Goal: Transaction & Acquisition: Purchase product/service

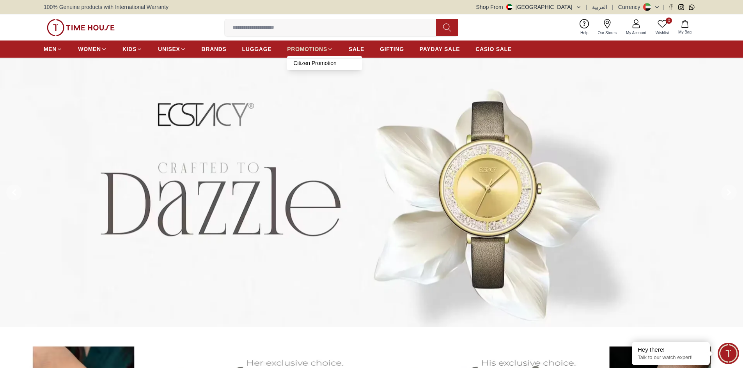
click at [301, 51] on span "PROMOTIONS" at bounding box center [307, 49] width 40 height 8
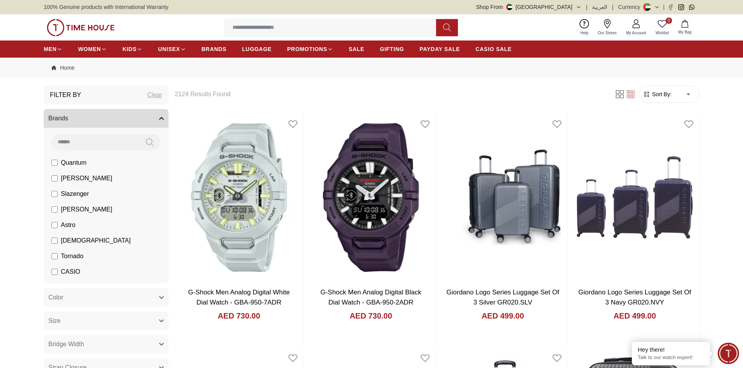
scroll to position [32, 0]
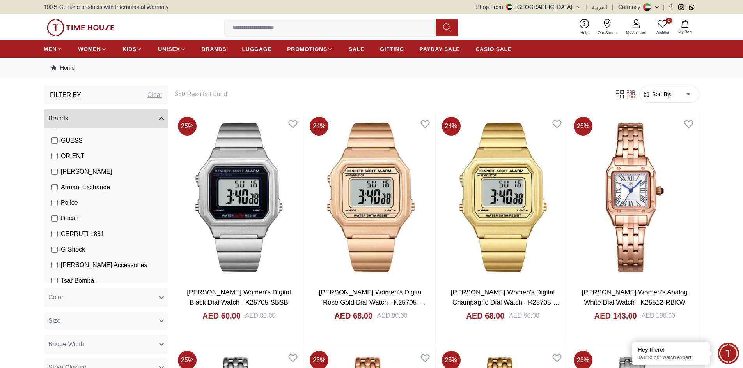
click at [667, 97] on span "Sort By:" at bounding box center [660, 94] width 21 height 8
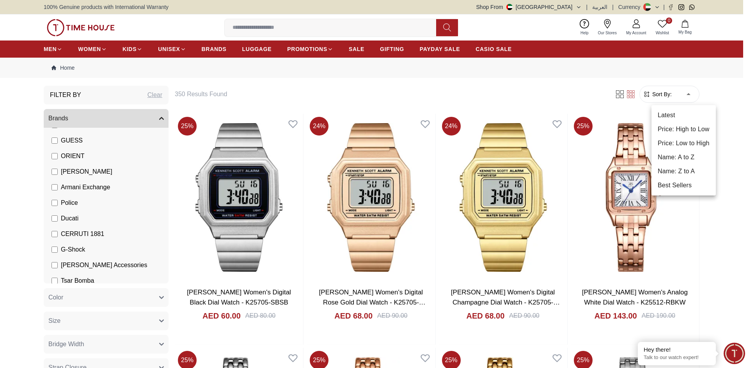
click at [693, 143] on li "Price: Low to High" at bounding box center [683, 143] width 64 height 14
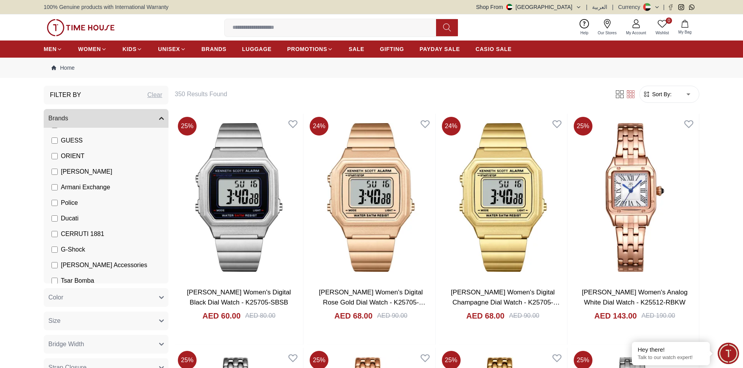
type input "*"
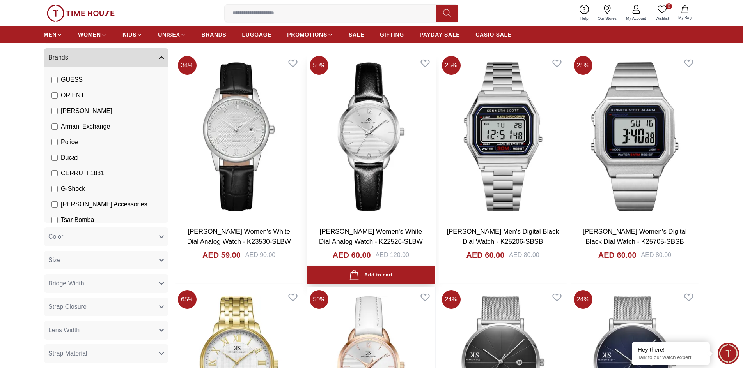
scroll to position [65, 0]
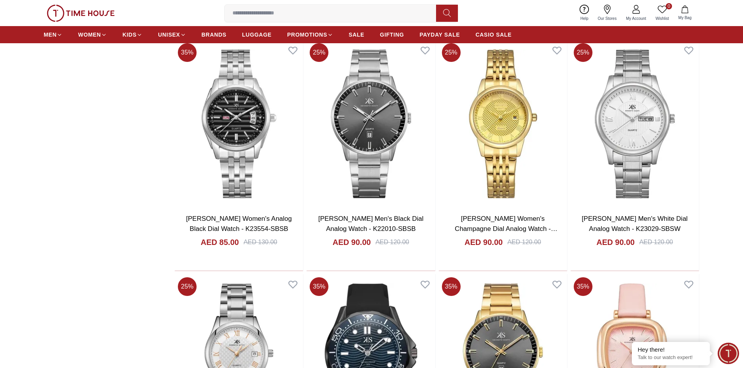
scroll to position [1917, 0]
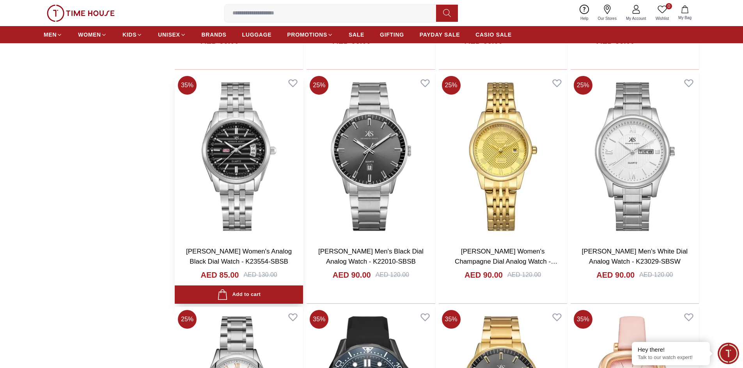
click at [236, 136] on img at bounding box center [239, 157] width 128 height 168
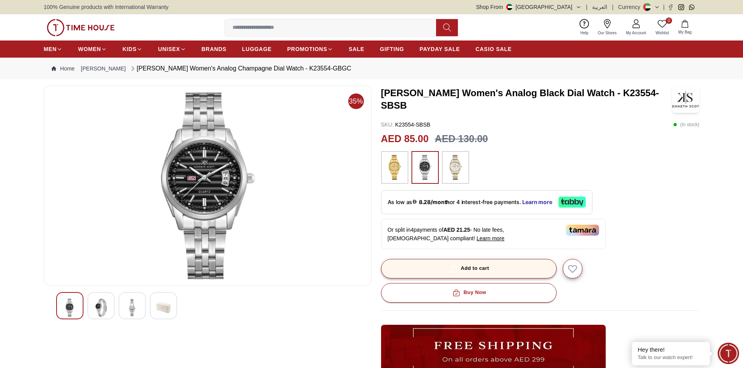
click at [426, 273] on button "Add to cart" at bounding box center [468, 268] width 175 height 19
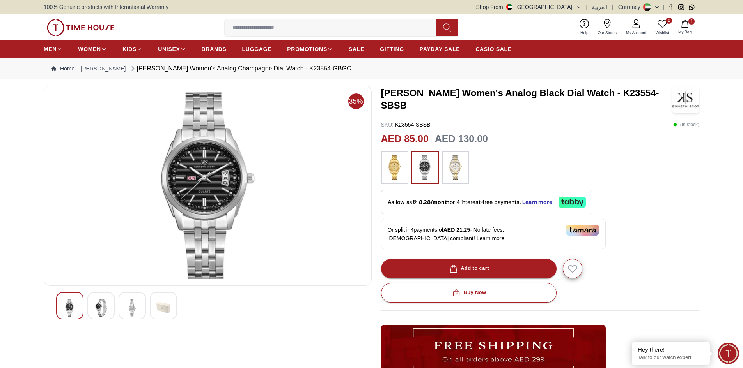
drag, startPoint x: 320, startPoint y: 158, endPoint x: 312, endPoint y: 155, distance: 8.9
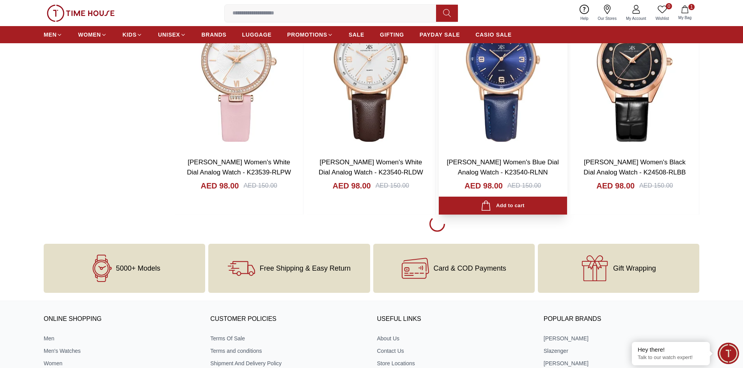
scroll to position [1112, 0]
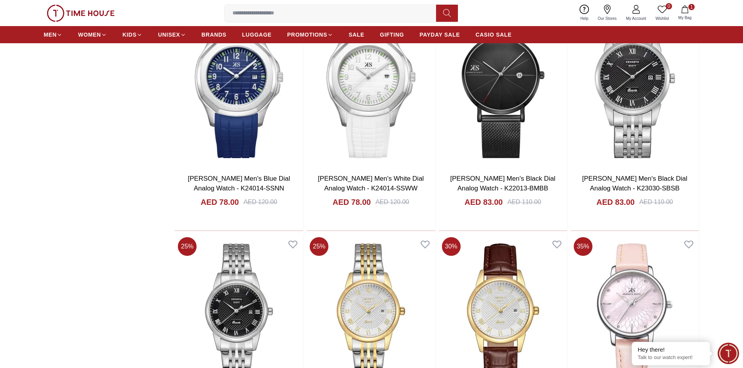
scroll to position [1275, 0]
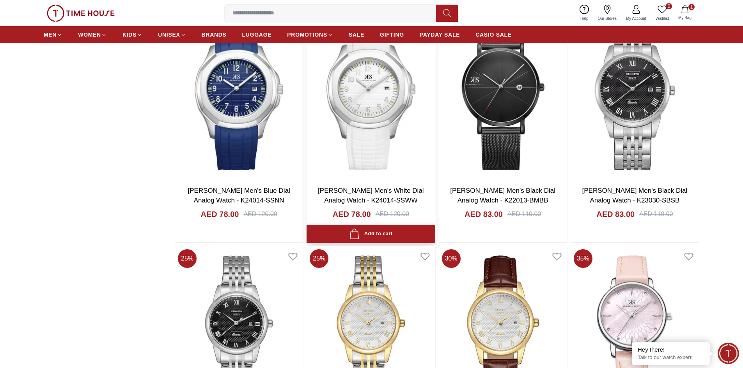
click at [372, 231] on div "Add to cart" at bounding box center [370, 234] width 43 height 11
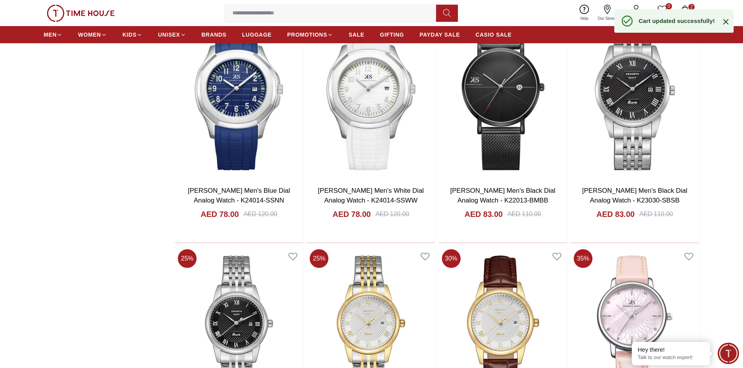
click at [683, 6] on icon "button" at bounding box center [685, 9] width 8 height 8
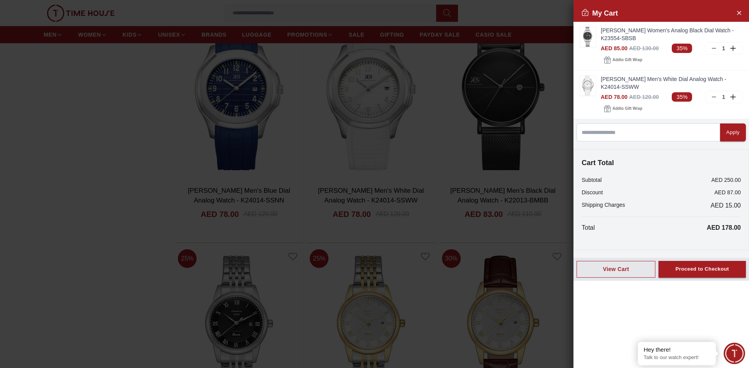
click at [622, 275] on button "View Cart" at bounding box center [615, 269] width 79 height 17
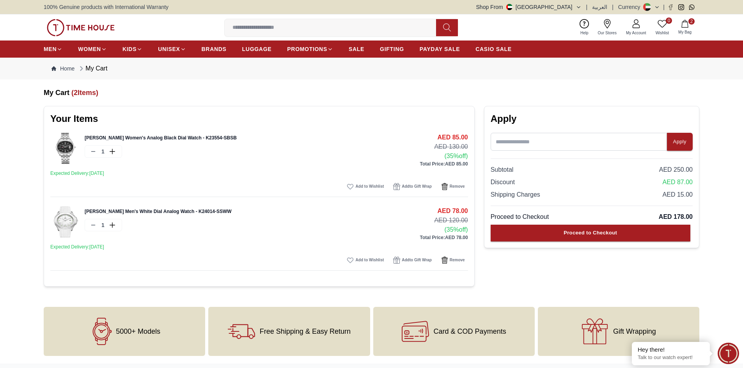
click at [64, 143] on img at bounding box center [65, 148] width 31 height 31
click at [71, 223] on img at bounding box center [65, 222] width 31 height 31
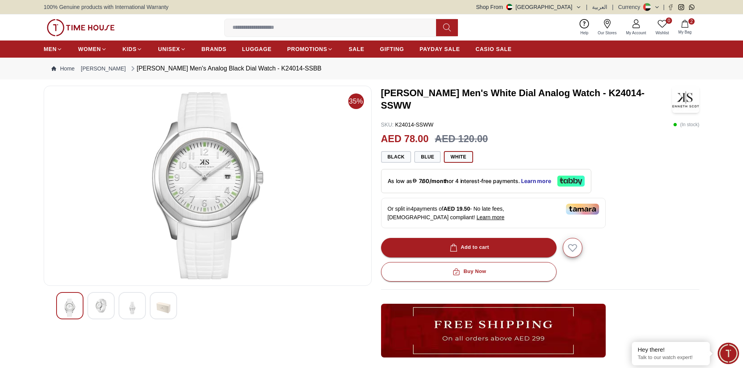
click at [689, 33] on span "My Bag" at bounding box center [684, 32] width 19 height 6
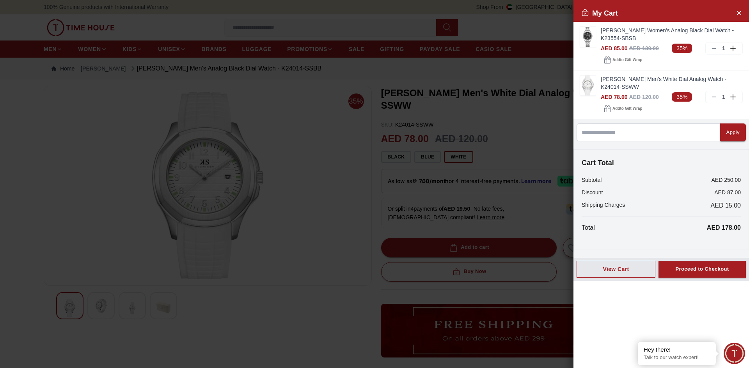
click at [533, 67] on div at bounding box center [374, 184] width 749 height 368
